Goal: Entertainment & Leisure: Consume media (video, audio)

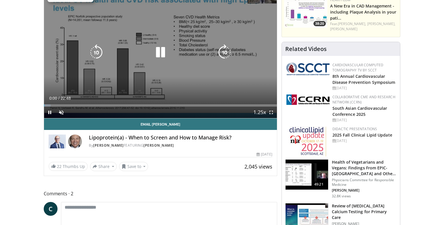
scroll to position [29, 0]
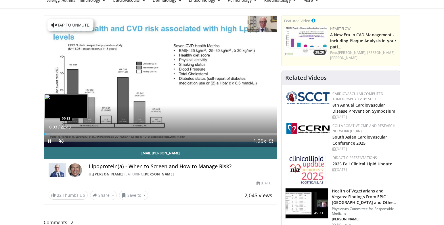
click at [49, 133] on div "Loaded : 2.89% 00:03 00:33" at bounding box center [160, 134] width 233 height 2
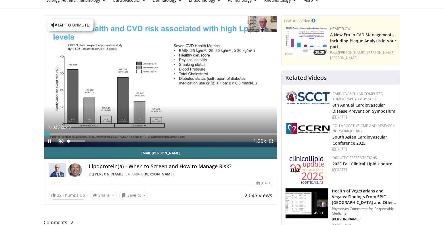
click at [61, 144] on span "Video Player" at bounding box center [62, 141] width 12 height 12
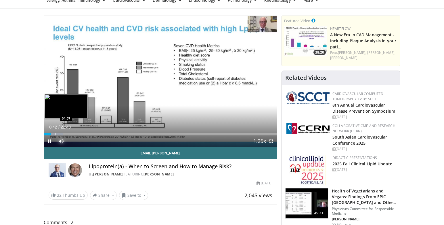
click at [56, 133] on div "Progress Bar" at bounding box center [56, 134] width 1 height 2
click at [60, 134] on div "Progress Bar" at bounding box center [60, 134] width 1 height 2
click at [70, 135] on div "Progress Bar" at bounding box center [70, 134] width 1 height 2
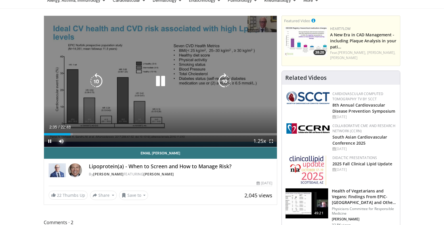
click at [0, 0] on div "Progress Bar" at bounding box center [0, 0] width 0 height 0
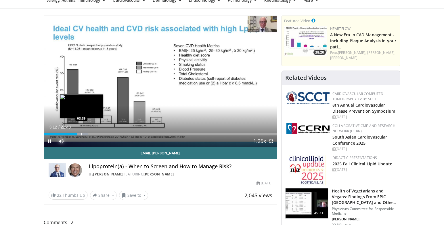
click at [82, 135] on div "Progress Bar" at bounding box center [81, 134] width 1 height 2
click at [91, 135] on div "Progress Bar" at bounding box center [90, 134] width 1 height 2
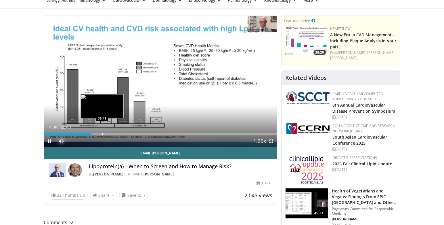
click at [102, 134] on div "Progress Bar" at bounding box center [102, 134] width 1 height 2
click at [116, 133] on div "Progress Bar" at bounding box center [116, 134] width 1 height 2
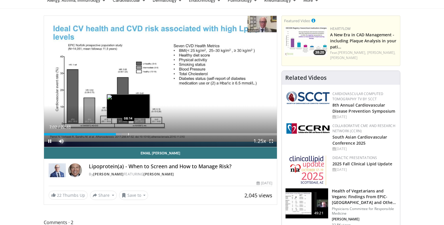
click at [129, 133] on div "Loaded : 33.35% 07:02 08:14" at bounding box center [160, 134] width 233 height 2
click at [125, 134] on div "Progress Bar" at bounding box center [125, 134] width 1 height 2
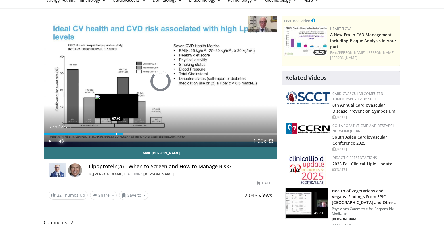
click at [116, 134] on div "Progress Bar" at bounding box center [116, 134] width 1 height 2
click at [123, 134] on div "Progress Bar" at bounding box center [122, 134] width 1 height 2
click at [126, 134] on div "Progress Bar" at bounding box center [126, 134] width 1 height 2
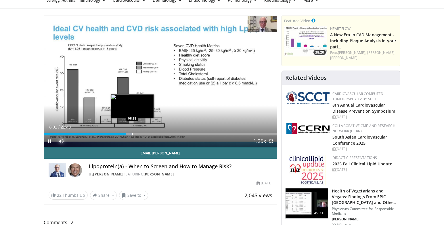
click at [133, 135] on div "Progress Bar" at bounding box center [132, 134] width 1 height 2
click at [140, 135] on div "Progress Bar" at bounding box center [140, 134] width 1 height 2
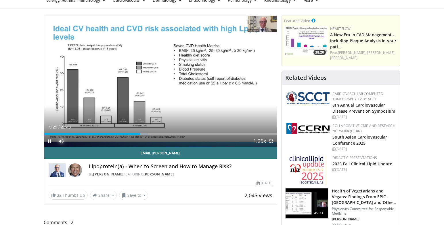
click at [154, 135] on div "Current Time 9:25 / Duration 22:48 Pause Skip Backward Skip Forward Mute Loaded…" at bounding box center [160, 141] width 233 height 12
click at [160, 135] on div "Current Time 10:43 / Duration 22:48 Pause Skip Backward Skip Forward Mute Loade…" at bounding box center [160, 141] width 233 height 12
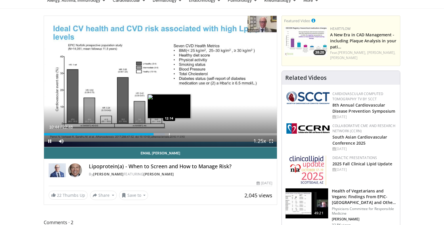
click at [169, 135] on div "Progress Bar" at bounding box center [169, 134] width 1 height 2
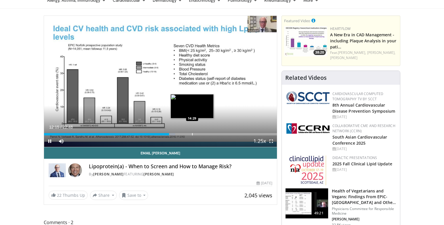
drag, startPoint x: 193, startPoint y: 135, endPoint x: 200, endPoint y: 133, distance: 6.4
click at [193, 135] on div "Progress Bar" at bounding box center [192, 134] width 1 height 2
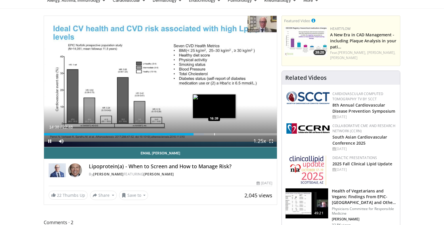
click at [215, 132] on div "Loaded : 68.70% 14:38 16:39" at bounding box center [160, 132] width 233 height 5
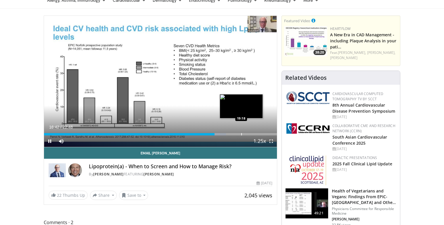
click at [242, 133] on div "Progress Bar" at bounding box center [241, 134] width 1 height 2
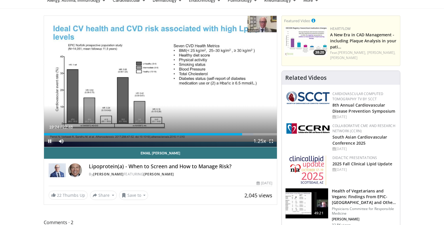
click at [50, 139] on span "Video Player" at bounding box center [50, 141] width 12 height 12
